Goal: Task Accomplishment & Management: Complete application form

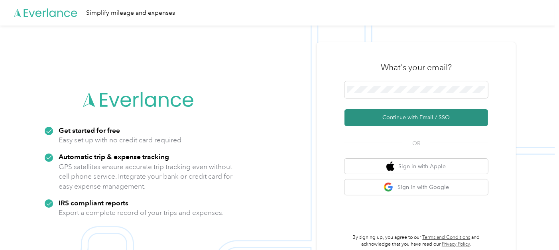
click at [429, 114] on button "Continue with Email / SSO" at bounding box center [417, 117] width 144 height 17
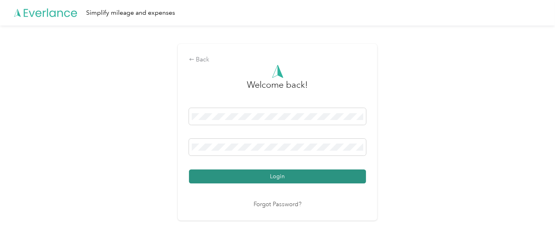
click at [221, 179] on button "Login" at bounding box center [277, 176] width 177 height 14
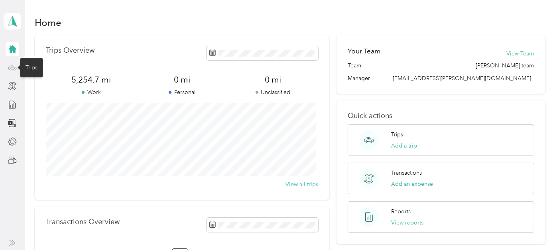
click at [12, 66] on icon at bounding box center [12, 67] width 9 height 9
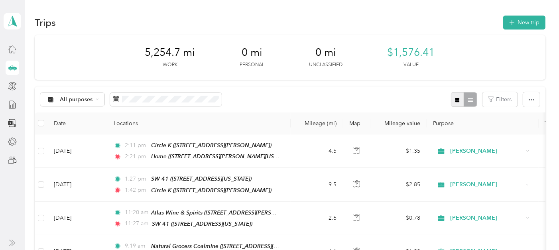
click at [455, 99] on icon "button" at bounding box center [457, 100] width 4 height 4
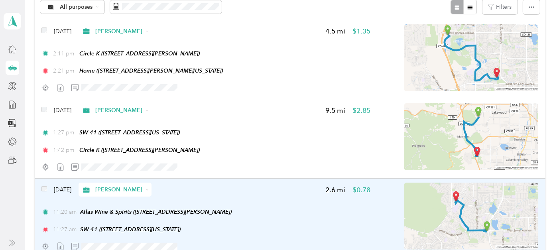
scroll to position [44, 0]
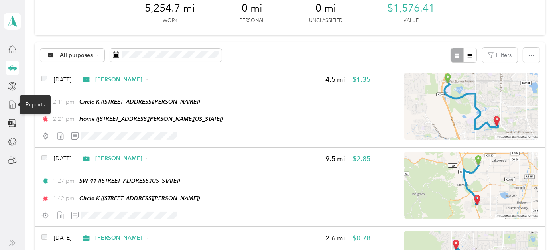
click at [9, 102] on icon at bounding box center [12, 104] width 9 height 9
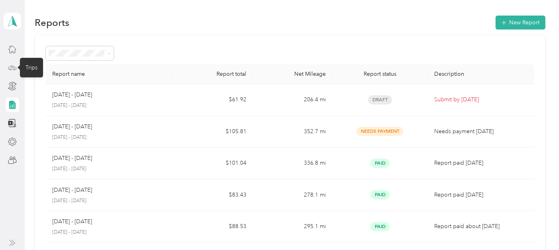
click at [14, 67] on icon at bounding box center [12, 67] width 9 height 9
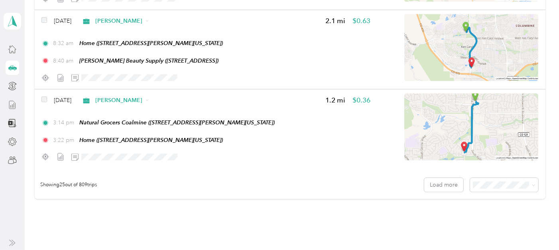
scroll to position [1949, 0]
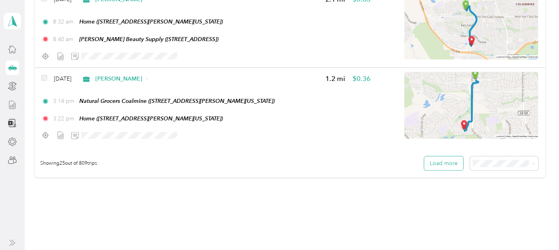
click at [441, 158] on button "Load more" at bounding box center [443, 163] width 39 height 14
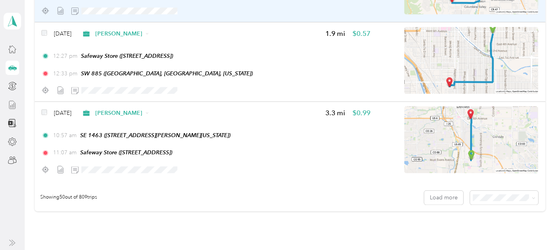
scroll to position [3943, 0]
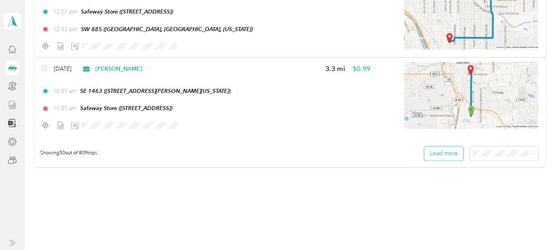
click at [434, 146] on button "Load more" at bounding box center [443, 153] width 39 height 14
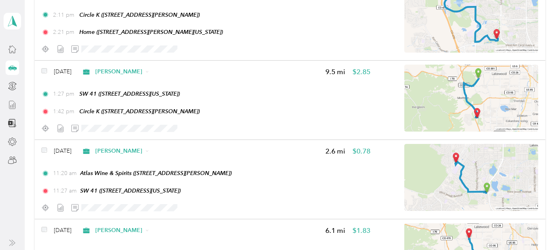
scroll to position [0, 0]
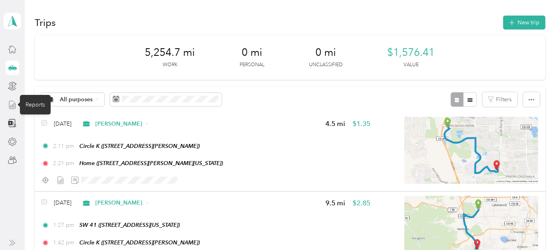
click at [15, 106] on icon at bounding box center [12, 104] width 9 height 9
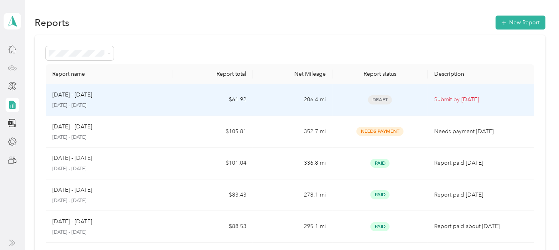
click at [400, 102] on div "Draft" at bounding box center [380, 99] width 83 height 9
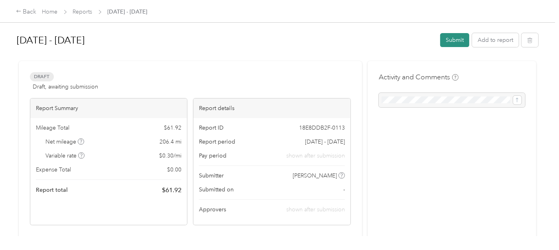
click at [454, 39] on button "Submit" at bounding box center [454, 40] width 29 height 14
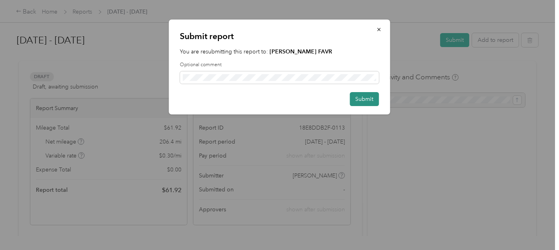
click at [370, 95] on button "Submit" at bounding box center [364, 99] width 29 height 14
